Goal: Information Seeking & Learning: Check status

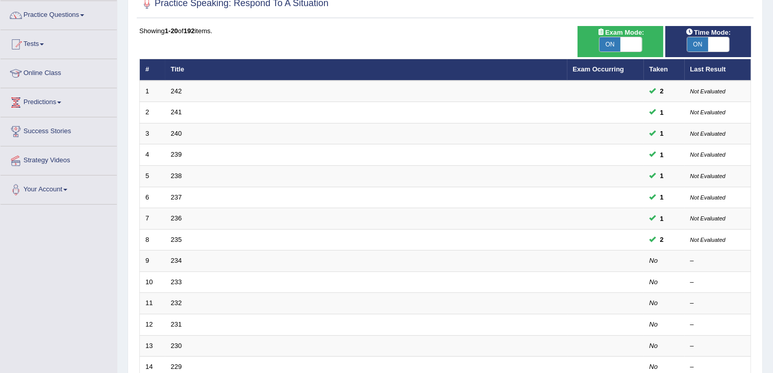
scroll to position [85, 0]
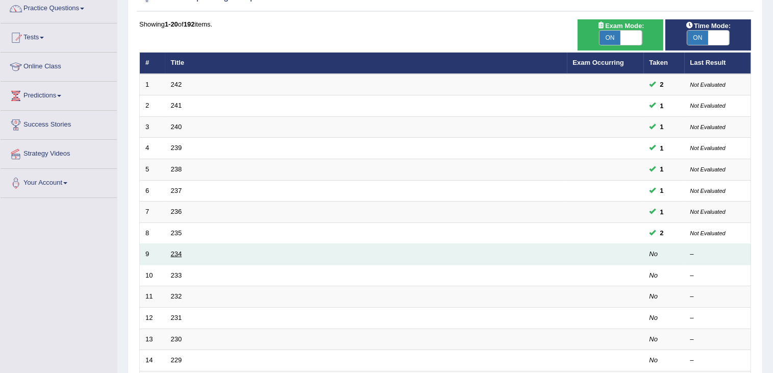
click at [173, 252] on link "234" at bounding box center [176, 254] width 11 height 8
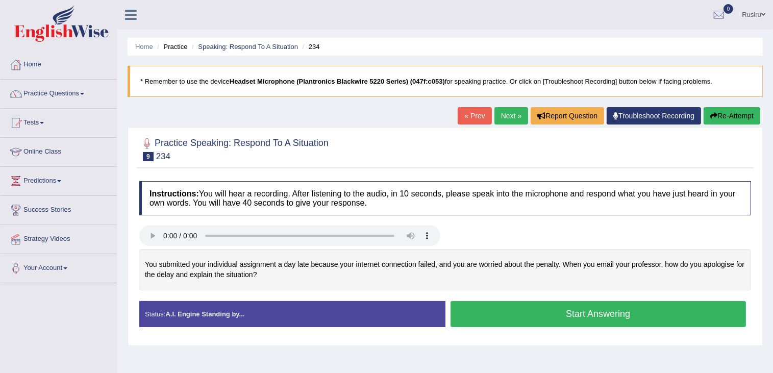
click at [493, 308] on button "Start Answering" at bounding box center [598, 314] width 296 height 26
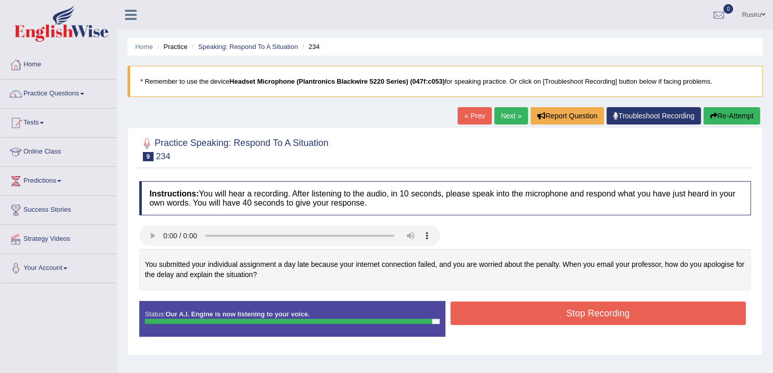
click at [574, 315] on button "Stop Recording" at bounding box center [598, 312] width 296 height 23
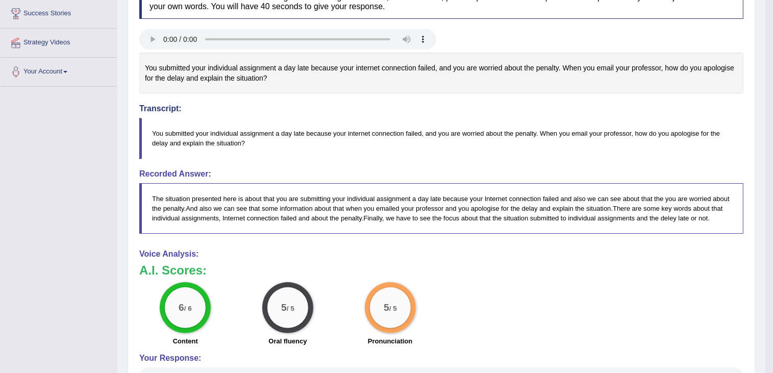
scroll to position [204, 0]
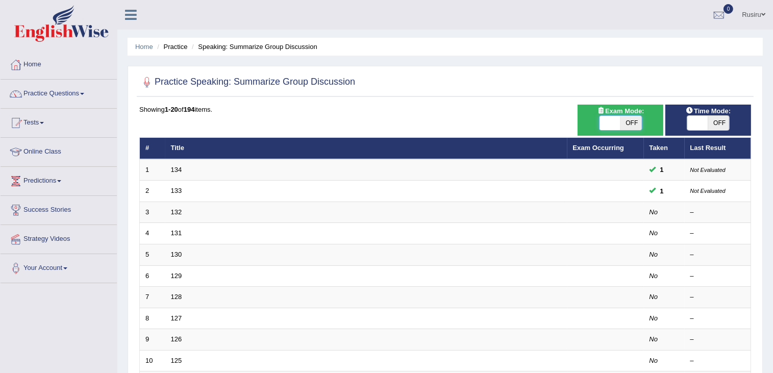
click at [605, 122] on span at bounding box center [609, 123] width 21 height 14
checkbox input "true"
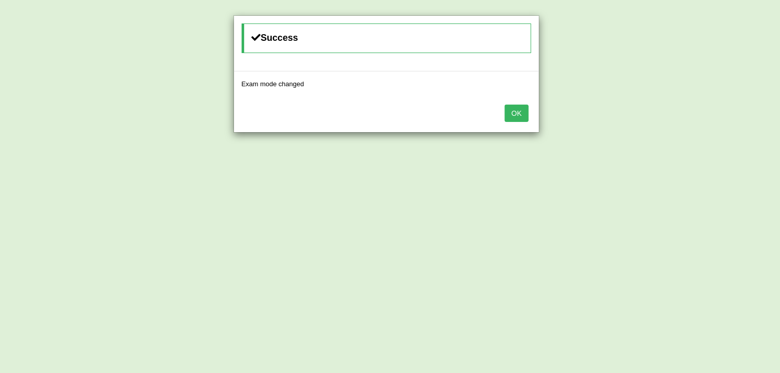
click at [522, 113] on button "OK" at bounding box center [516, 113] width 23 height 17
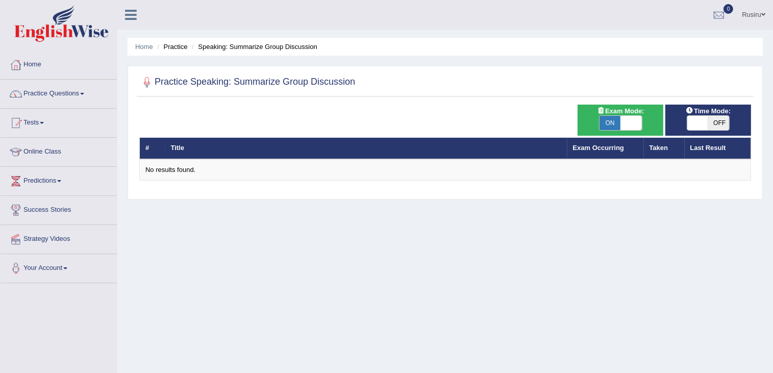
click at [698, 120] on span at bounding box center [697, 123] width 21 height 14
checkbox input "true"
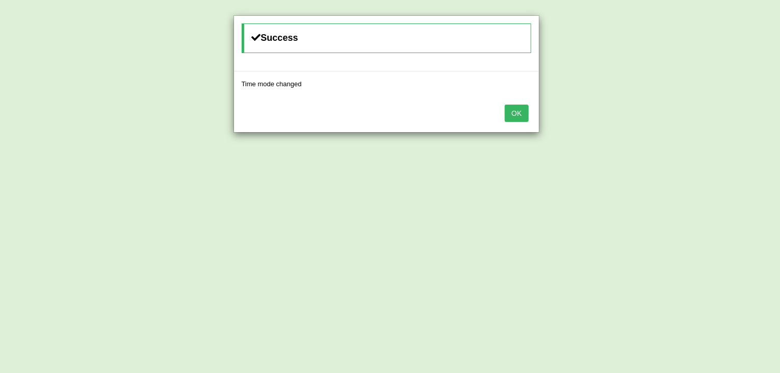
click at [514, 114] on button "OK" at bounding box center [516, 113] width 23 height 17
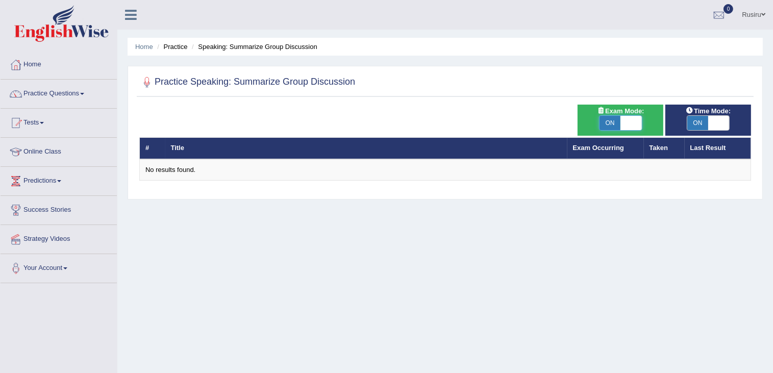
click at [634, 120] on span at bounding box center [630, 123] width 21 height 14
checkbox input "false"
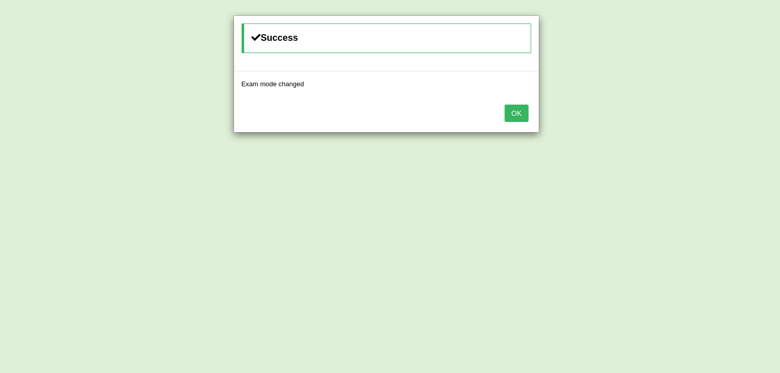
click at [517, 113] on button "OK" at bounding box center [516, 113] width 23 height 17
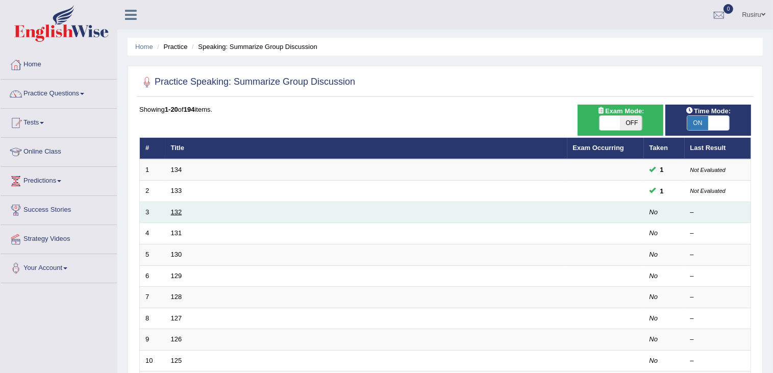
click at [171, 212] on link "132" at bounding box center [176, 212] width 11 height 8
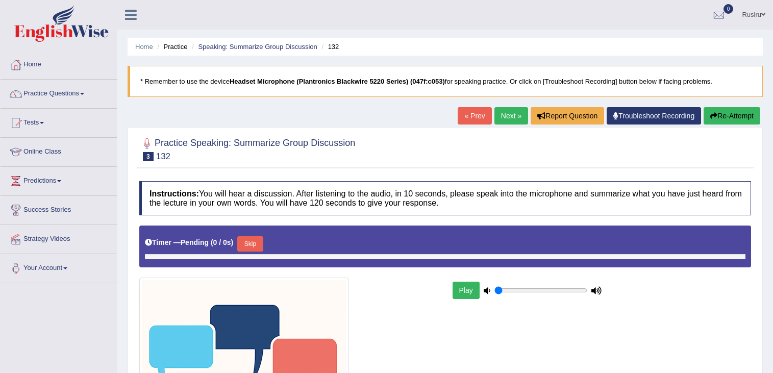
type input "0.35"
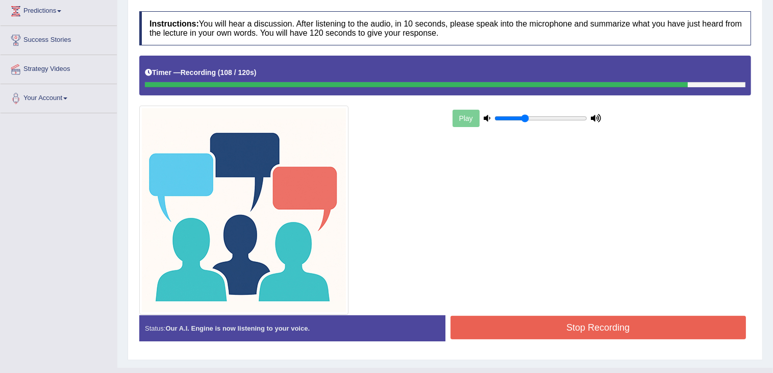
scroll to position [189, 0]
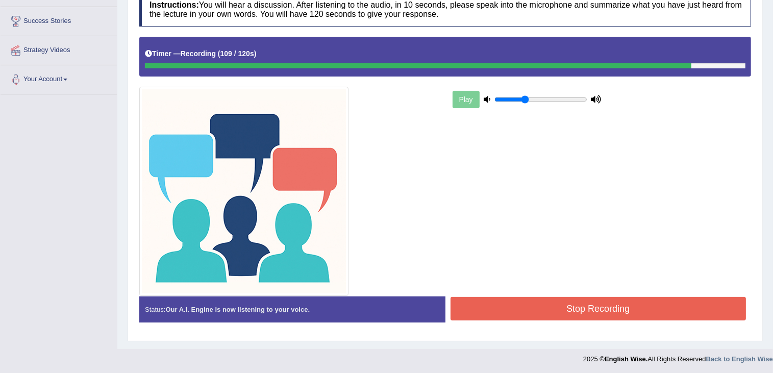
click at [621, 306] on button "Stop Recording" at bounding box center [598, 308] width 296 height 23
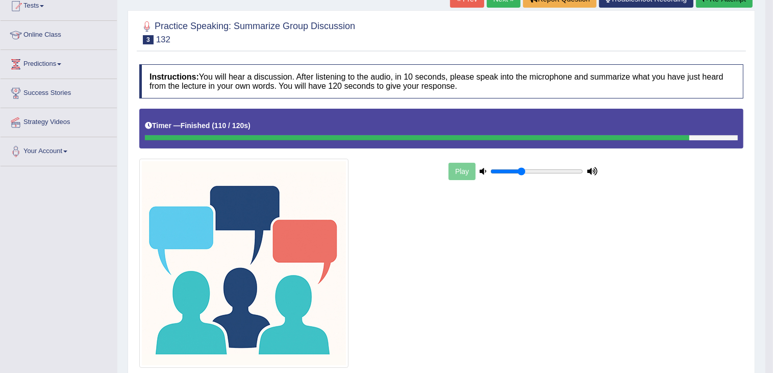
scroll to position [109, 0]
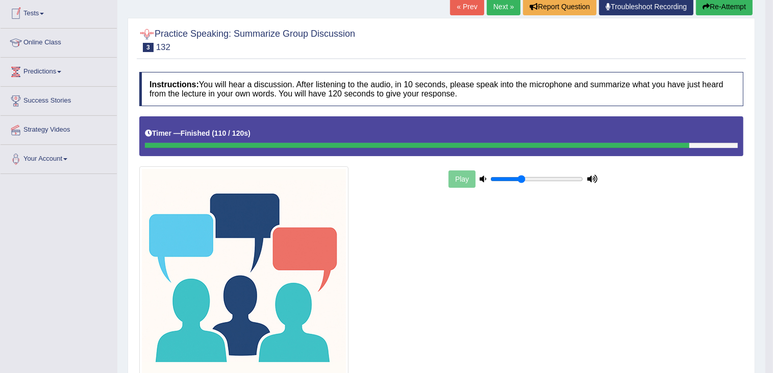
click at [52, 16] on link "Tests" at bounding box center [59, 12] width 116 height 26
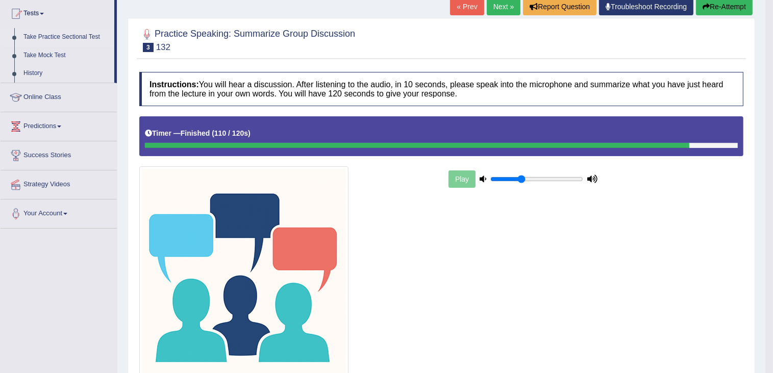
click at [51, 34] on link "Take Practice Sectional Test" at bounding box center [66, 37] width 95 height 18
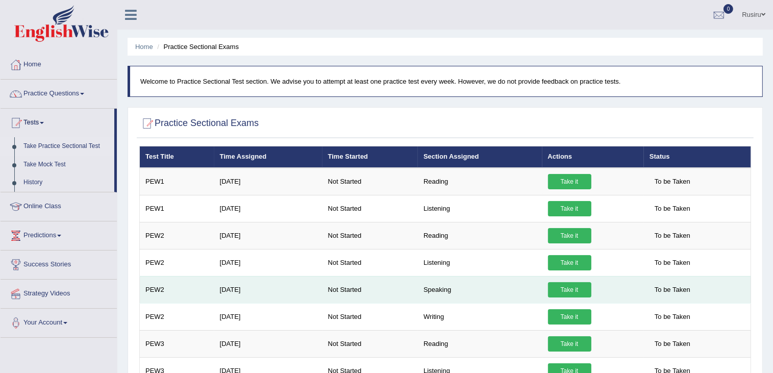
click at [439, 291] on td "Speaking" at bounding box center [480, 289] width 124 height 27
click at [573, 288] on link "Take it" at bounding box center [569, 289] width 43 height 15
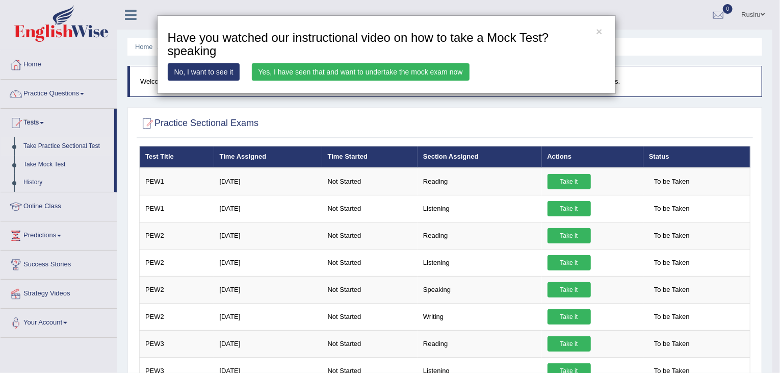
click at [418, 69] on link "Yes, I have seen that and want to undertake the mock exam now" at bounding box center [361, 71] width 218 height 17
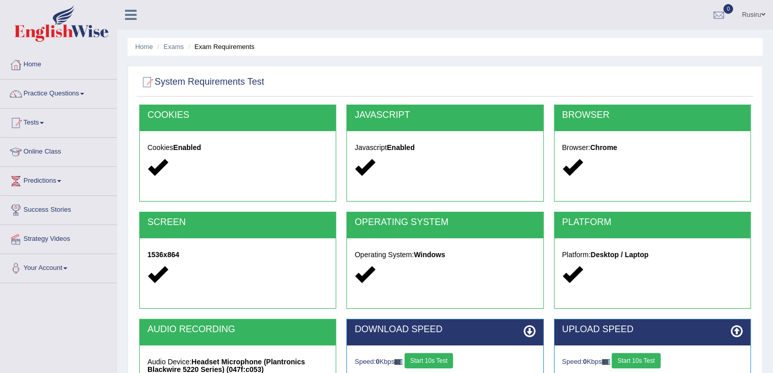
click at [426, 357] on button "Start 10s Test" at bounding box center [428, 360] width 48 height 15
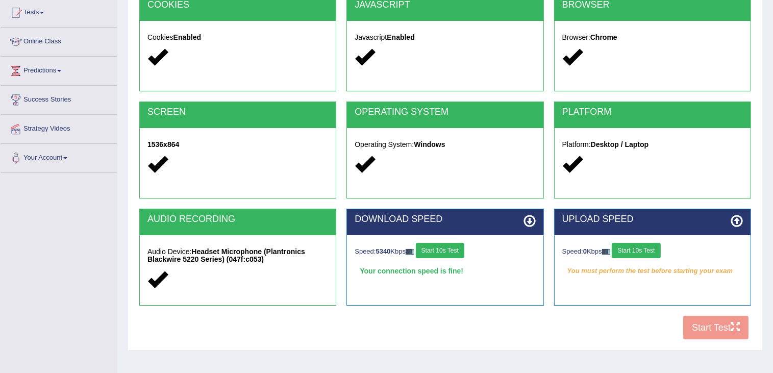
scroll to position [121, 0]
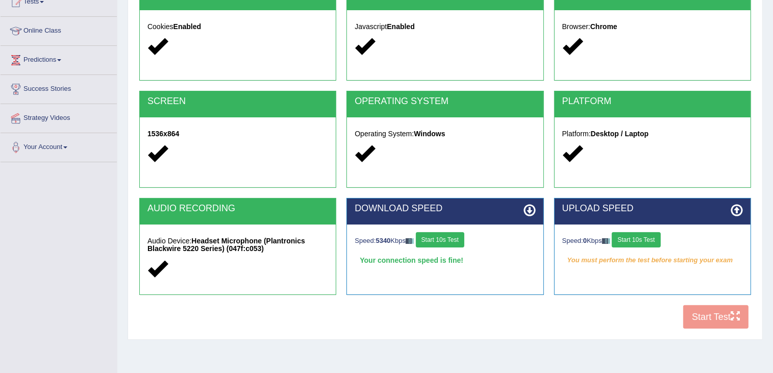
click at [630, 239] on button "Start 10s Test" at bounding box center [636, 239] width 48 height 15
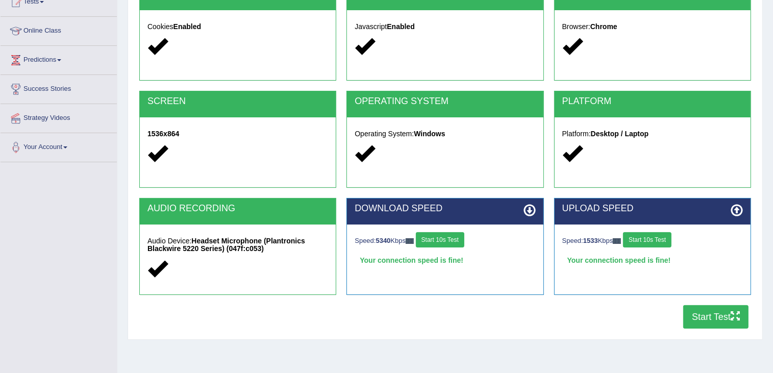
click at [698, 309] on button "Start Test" at bounding box center [715, 316] width 65 height 23
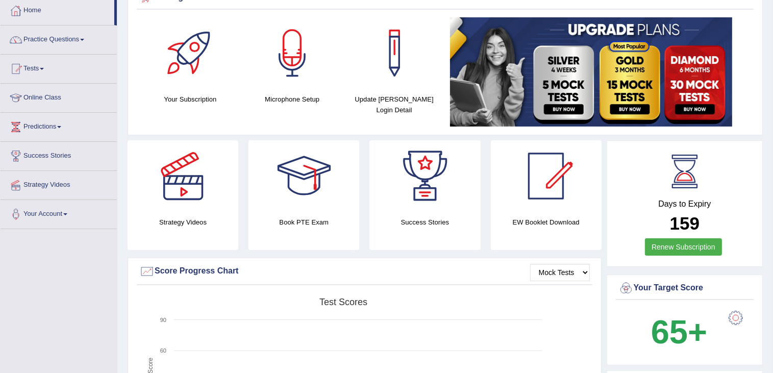
scroll to position [38, 0]
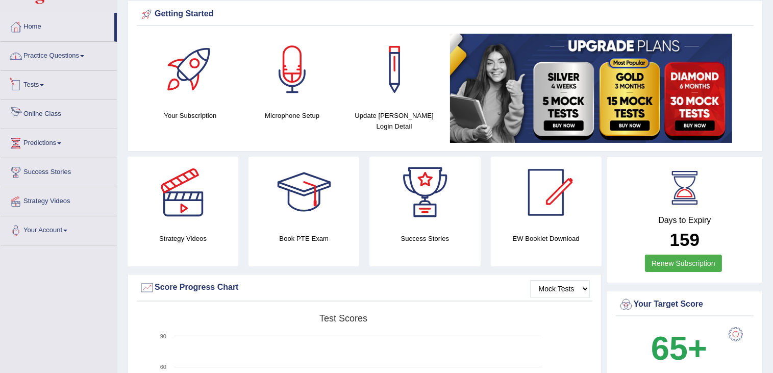
click at [53, 55] on link "Practice Questions" at bounding box center [59, 55] width 116 height 26
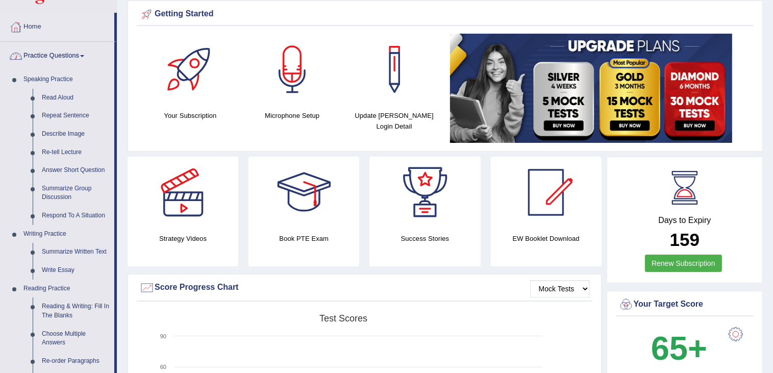
click at [53, 57] on link "Practice Questions" at bounding box center [58, 55] width 114 height 26
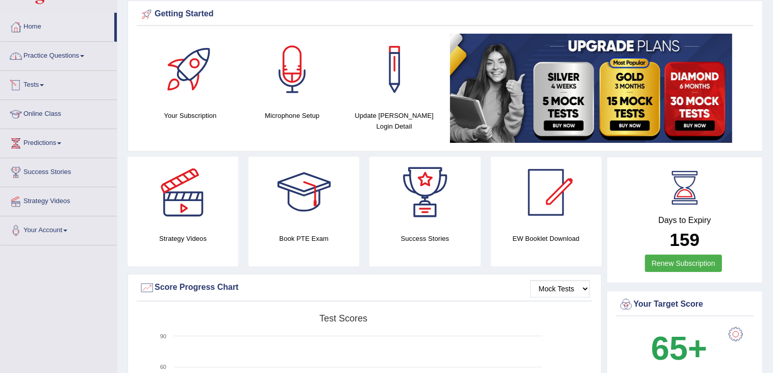
click at [40, 85] on link "Tests" at bounding box center [59, 84] width 116 height 26
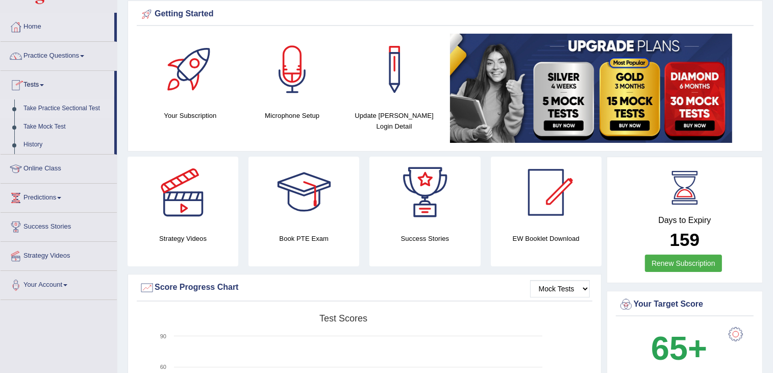
click at [65, 109] on link "Take Practice Sectional Test" at bounding box center [66, 108] width 95 height 18
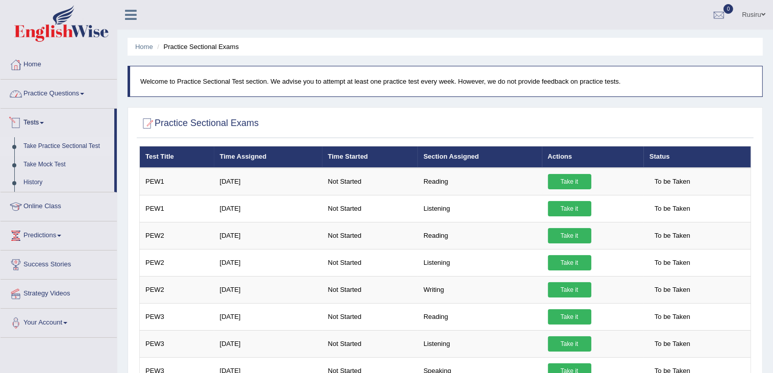
click at [53, 93] on link "Practice Questions" at bounding box center [59, 93] width 116 height 26
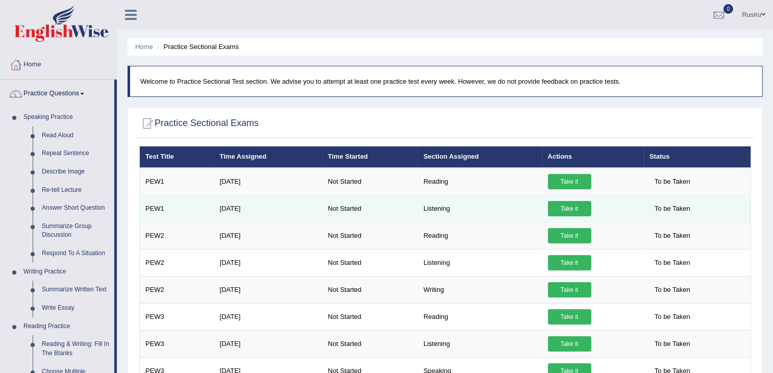
click at [562, 205] on link "Take it" at bounding box center [569, 208] width 43 height 15
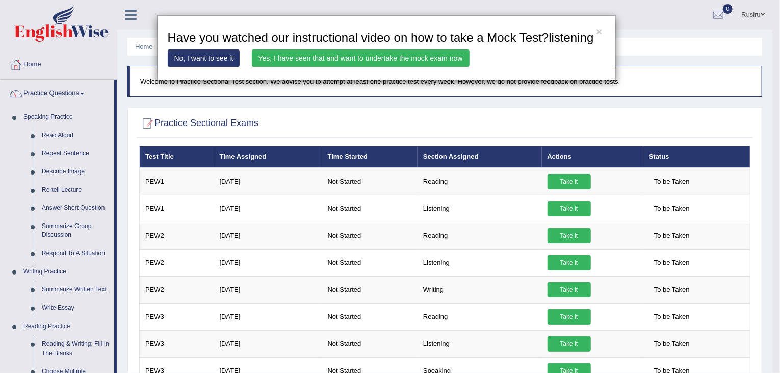
click at [336, 65] on link "Yes, I have seen that and want to undertake the mock exam now" at bounding box center [361, 57] width 218 height 17
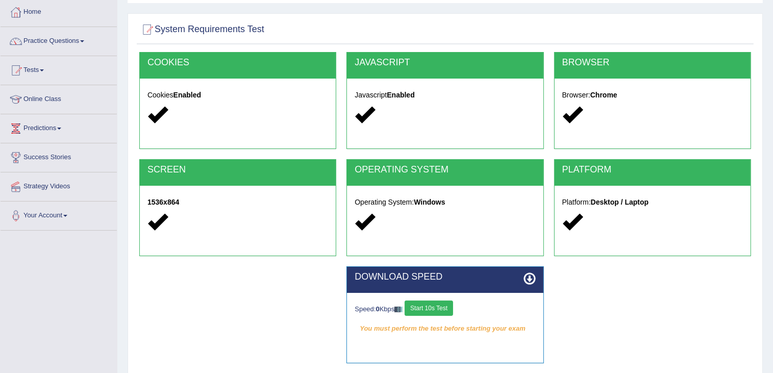
scroll to position [67, 0]
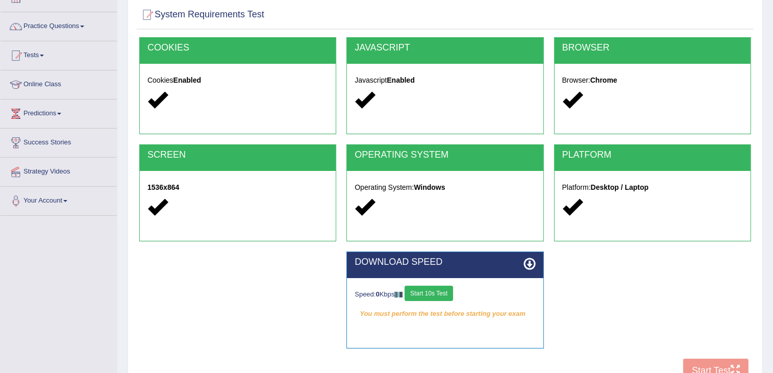
click at [448, 292] on button "Start 10s Test" at bounding box center [428, 293] width 48 height 15
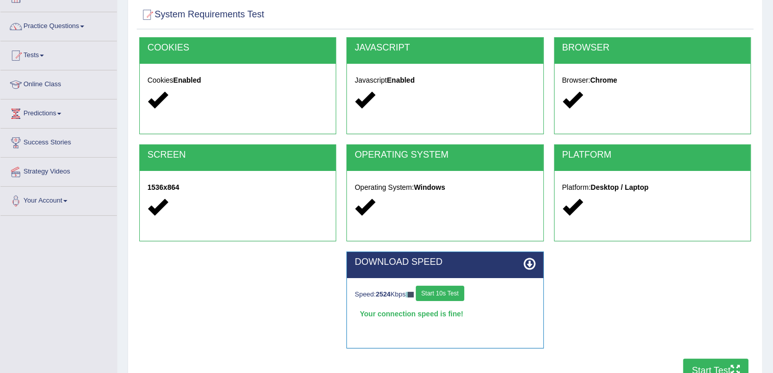
click at [688, 369] on button "Start Test" at bounding box center [715, 370] width 65 height 23
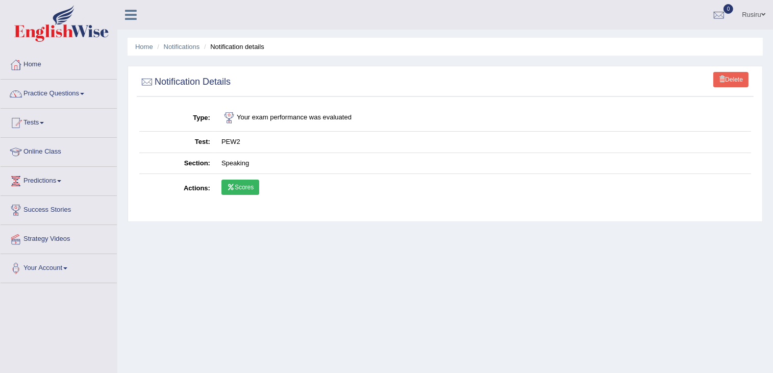
click at [246, 189] on link "Scores" at bounding box center [240, 187] width 38 height 15
click at [141, 47] on link "Home" at bounding box center [144, 47] width 18 height 8
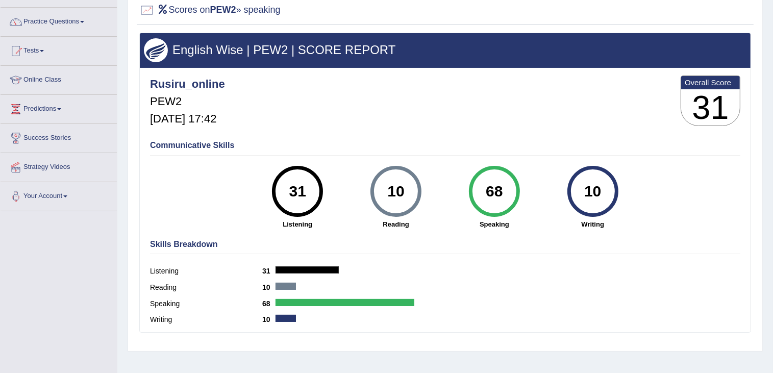
scroll to position [78, 0]
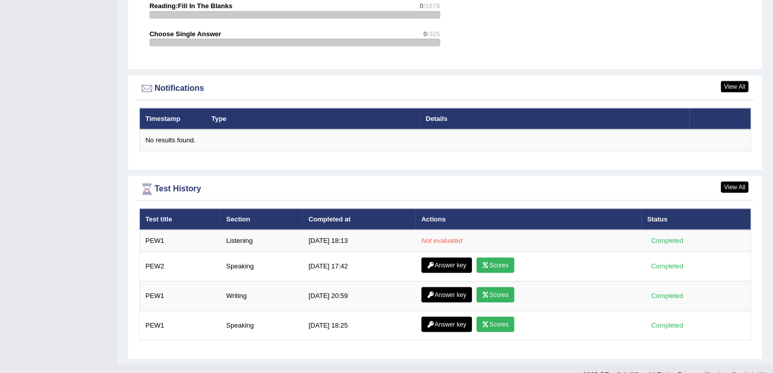
scroll to position [1186, 0]
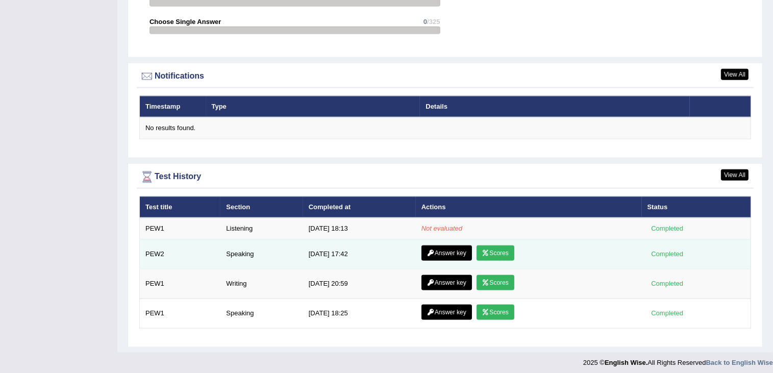
click at [443, 248] on link "Answer key" at bounding box center [446, 252] width 50 height 15
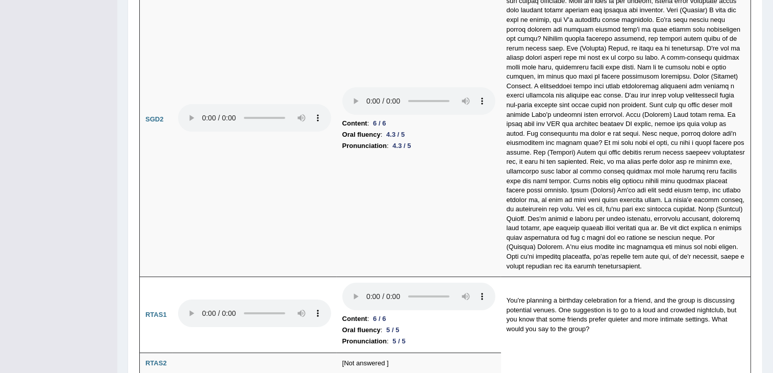
scroll to position [3448, 0]
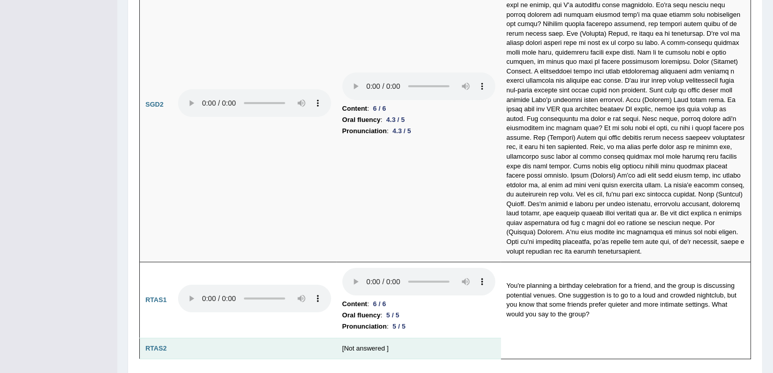
click at [370, 338] on td "[Not answered ]" at bounding box center [419, 348] width 164 height 21
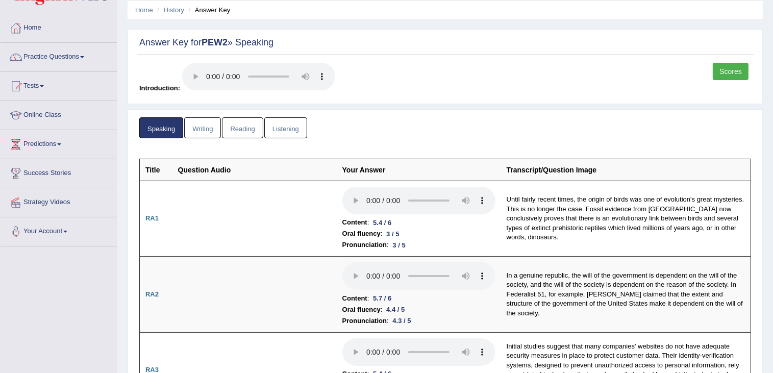
scroll to position [0, 0]
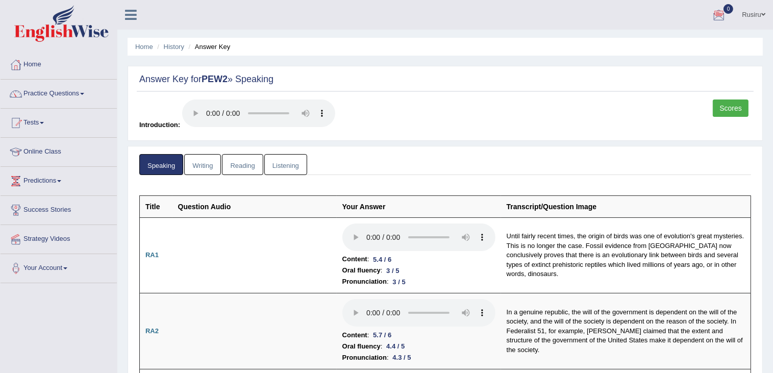
click at [727, 110] on link "Scores" at bounding box center [731, 107] width 36 height 17
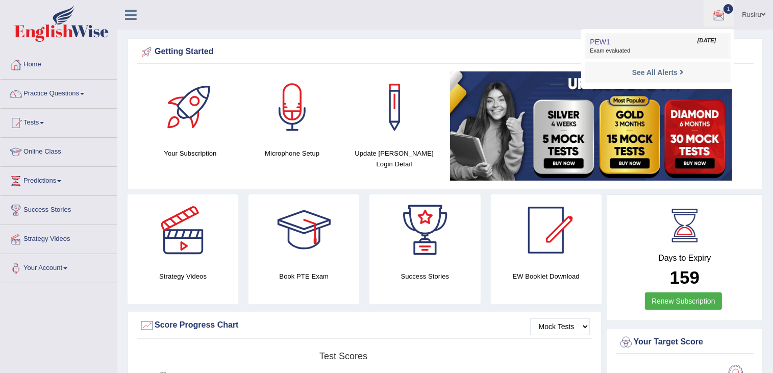
click at [609, 48] on span "Exam evaluated" at bounding box center [658, 51] width 136 height 8
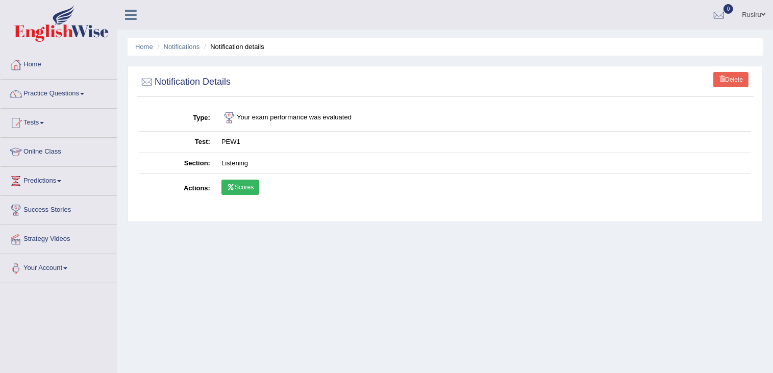
click at [243, 188] on link "Scores" at bounding box center [240, 187] width 38 height 15
click at [42, 69] on link "Home" at bounding box center [59, 63] width 116 height 26
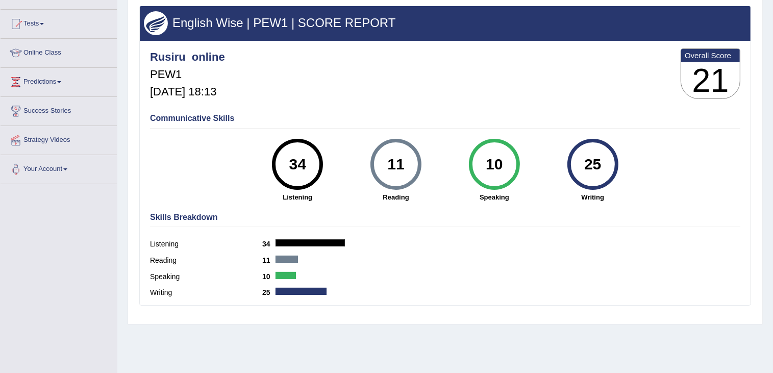
scroll to position [100, 0]
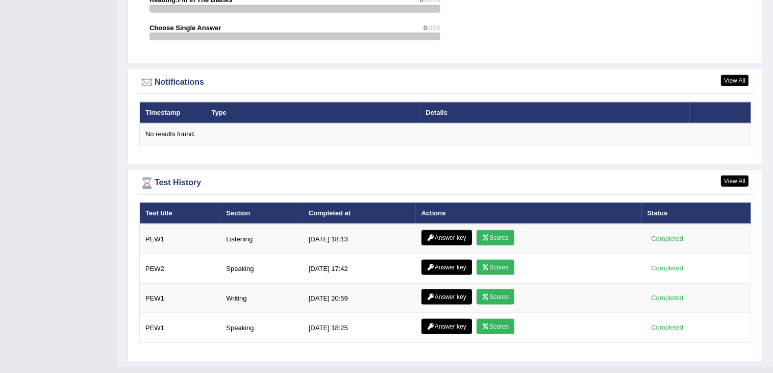
scroll to position [1194, 0]
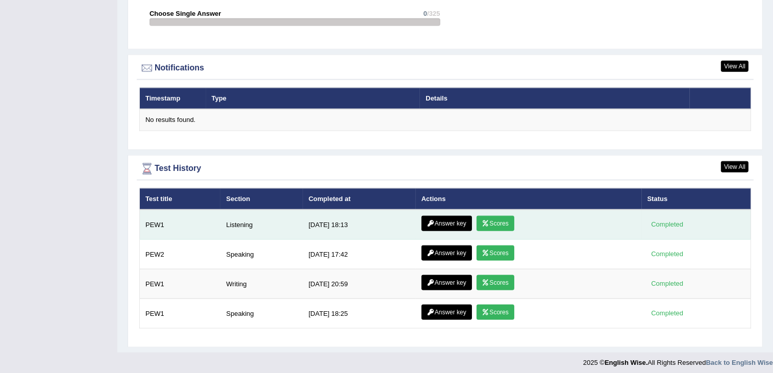
click at [456, 219] on link "Answer key" at bounding box center [446, 223] width 50 height 15
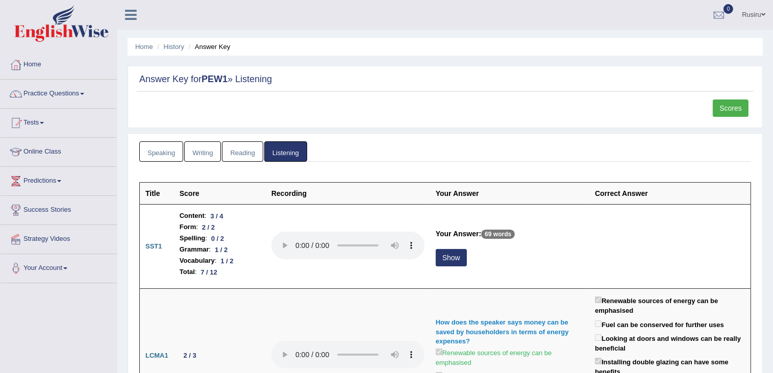
click at [159, 148] on link "Speaking" at bounding box center [161, 151] width 44 height 21
